Goal: Find specific page/section: Find specific page/section

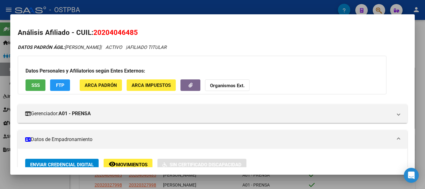
scroll to position [31, 0]
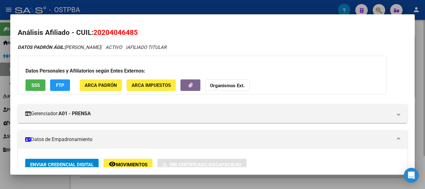
drag, startPoint x: 155, startPoint y: 184, endPoint x: 159, endPoint y: 177, distance: 7.9
click at [155, 184] on div at bounding box center [212, 94] width 425 height 189
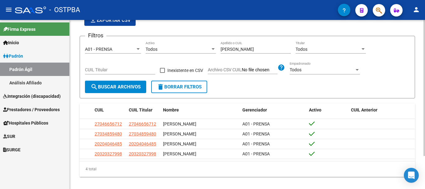
click at [242, 49] on input "[PERSON_NAME]" at bounding box center [255, 49] width 70 height 5
type input "v"
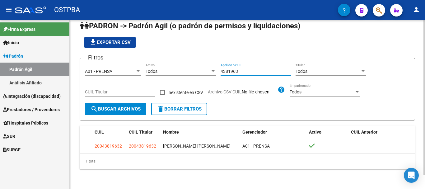
scroll to position [15, 0]
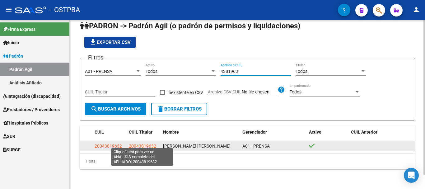
type input "4381963"
click at [134, 144] on span "20043819632" at bounding box center [142, 145] width 27 height 5
type textarea "20043819632"
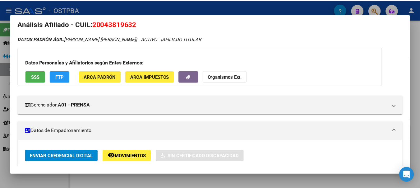
scroll to position [0, 0]
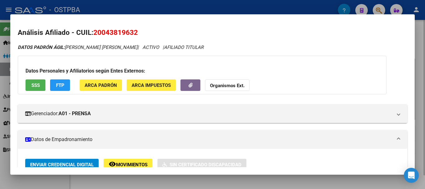
drag, startPoint x: 417, startPoint y: 41, endPoint x: 416, endPoint y: 28, distance: 13.1
click at [416, 37] on div at bounding box center [212, 94] width 425 height 189
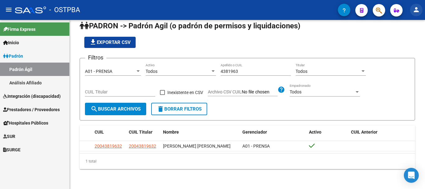
click at [414, 9] on mat-icon "person" at bounding box center [415, 9] width 7 height 7
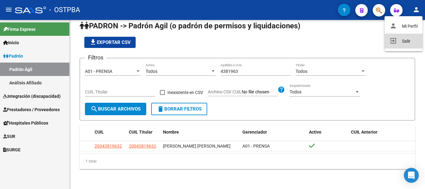
click at [406, 40] on button "exit_to_app Salir" at bounding box center [403, 41] width 38 height 15
